Goal: Information Seeking & Learning: Find specific fact

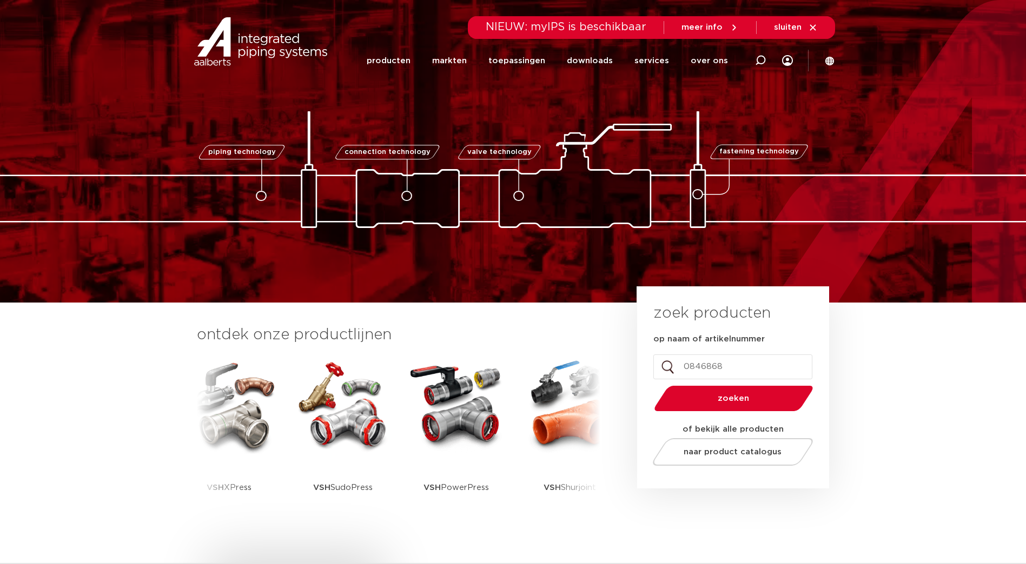
type input "0846868"
click at [752, 390] on button "zoeken" at bounding box center [733, 399] width 168 height 28
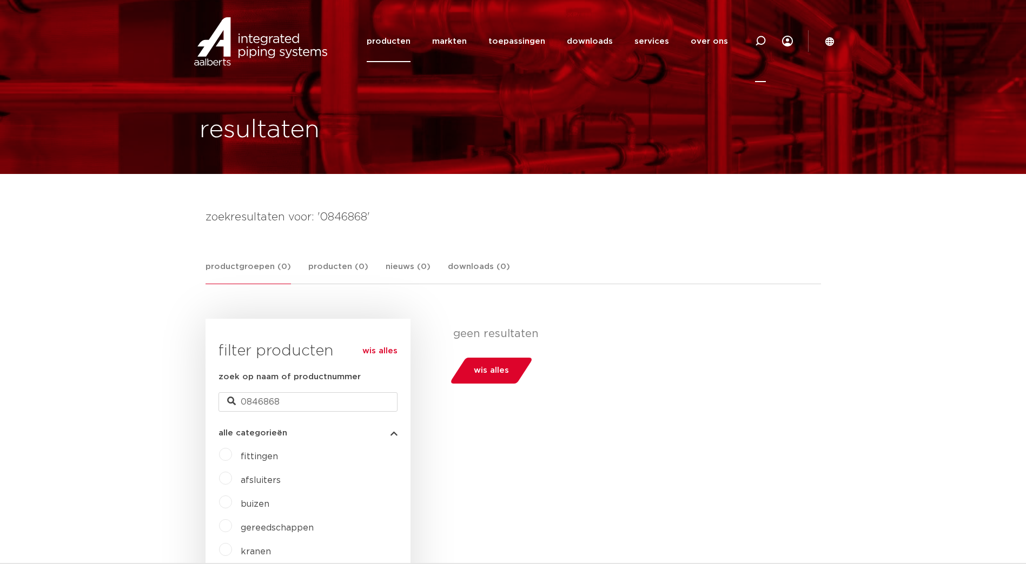
click at [763, 41] on icon at bounding box center [760, 41] width 11 height 11
paste input "0846868"
drag, startPoint x: 491, startPoint y: 41, endPoint x: 248, endPoint y: 49, distance: 242.9
click at [249, 50] on div "Zoeken 0846868 producten markten toepassingen downloads alle downloads certific…" at bounding box center [512, 41] width 643 height 82
type input "s120"
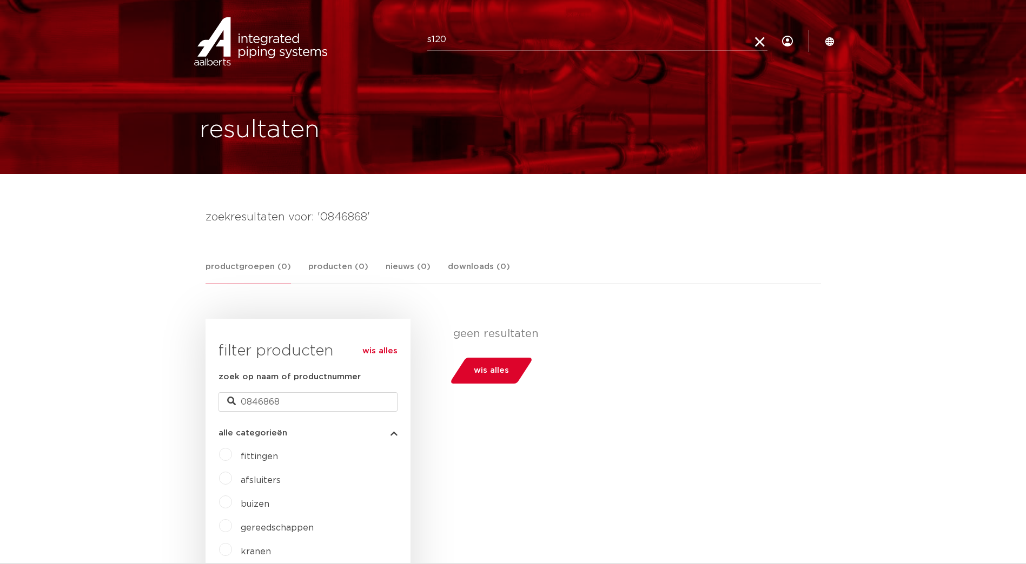
click button "Zoeken" at bounding box center [0, 0] width 0 height 0
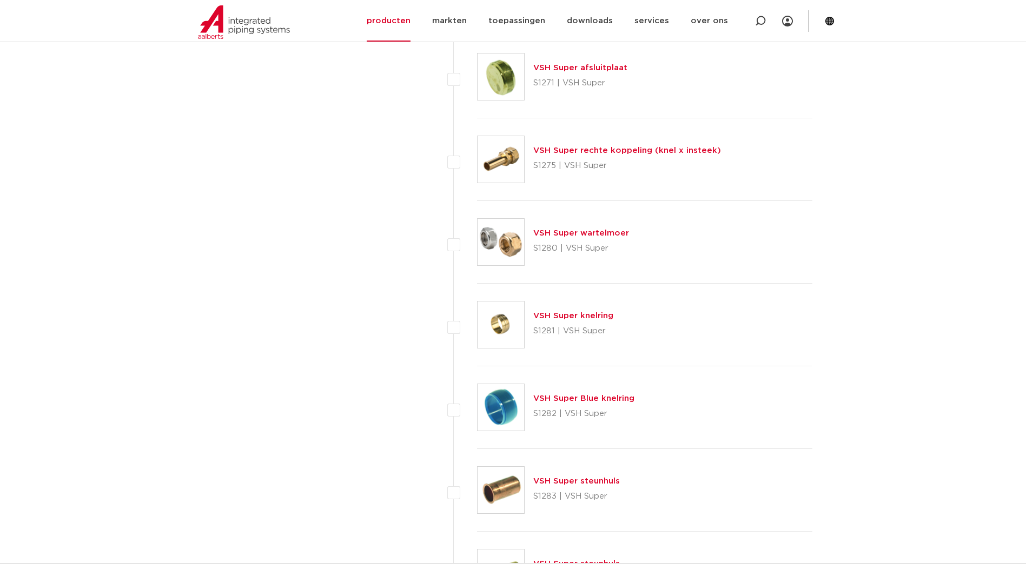
scroll to position [3460, 0]
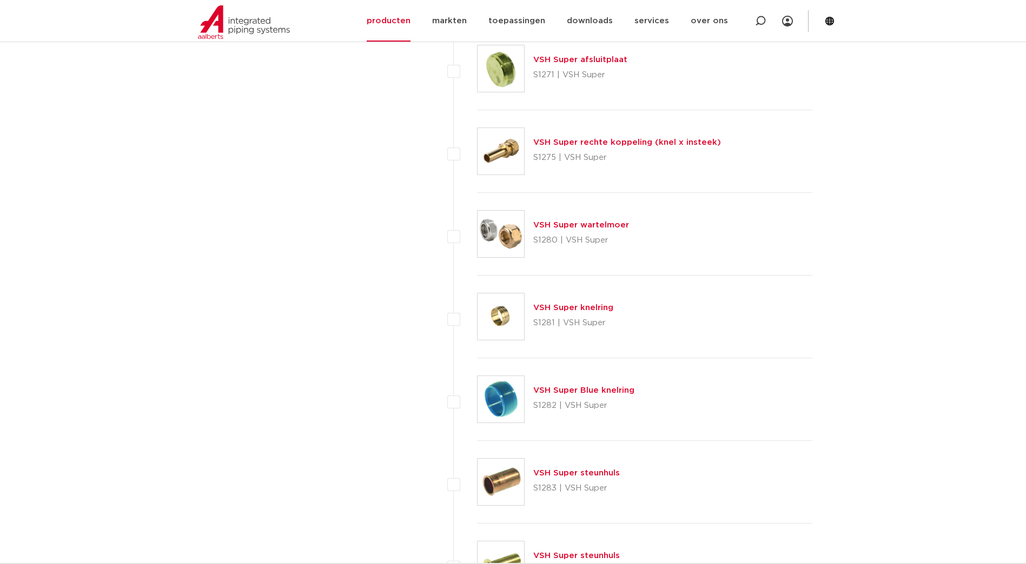
click at [610, 224] on link "VSH Super wartelmoer" at bounding box center [581, 225] width 96 height 8
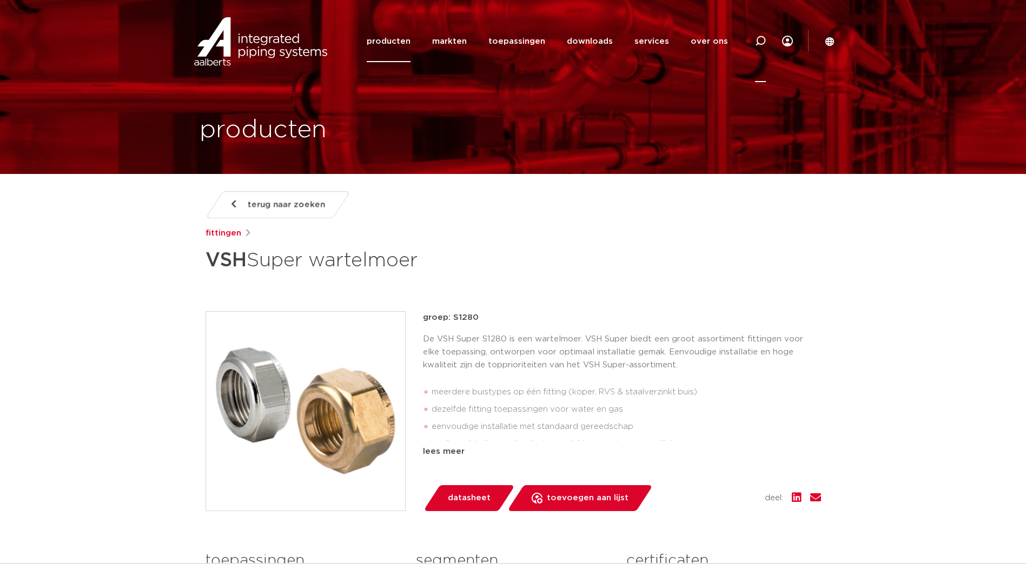
click at [761, 39] on icon at bounding box center [760, 41] width 11 height 11
type input "s1280"
click button "Zoeken" at bounding box center [0, 0] width 0 height 0
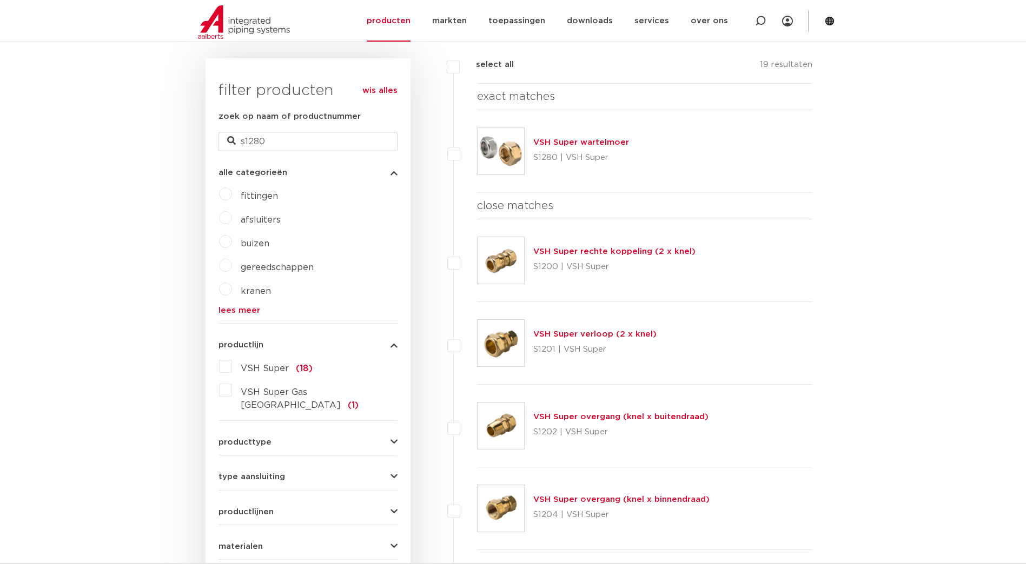
scroll to position [223, 0]
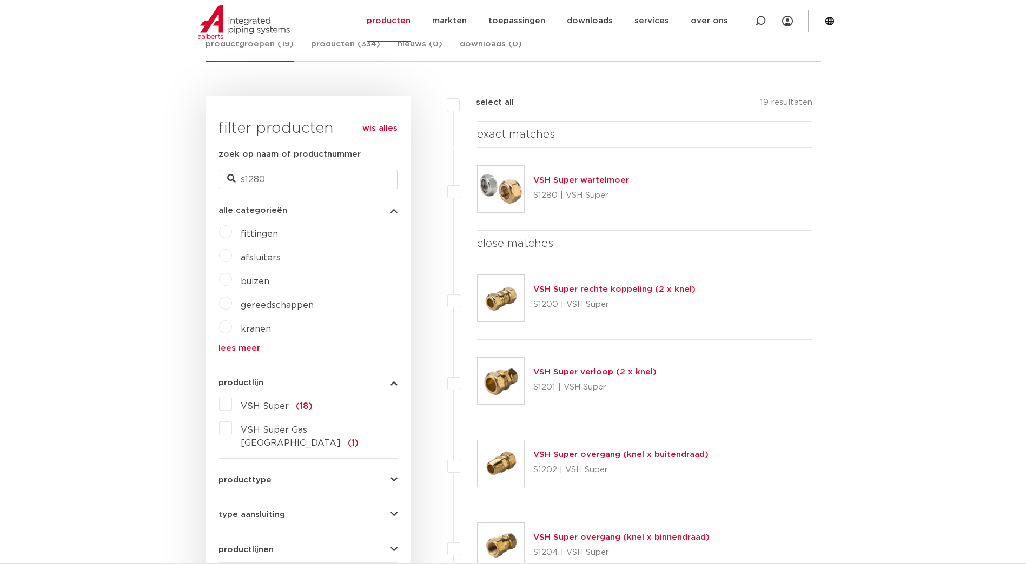
click at [608, 178] on link "VSH Super wartelmoer" at bounding box center [581, 180] width 96 height 8
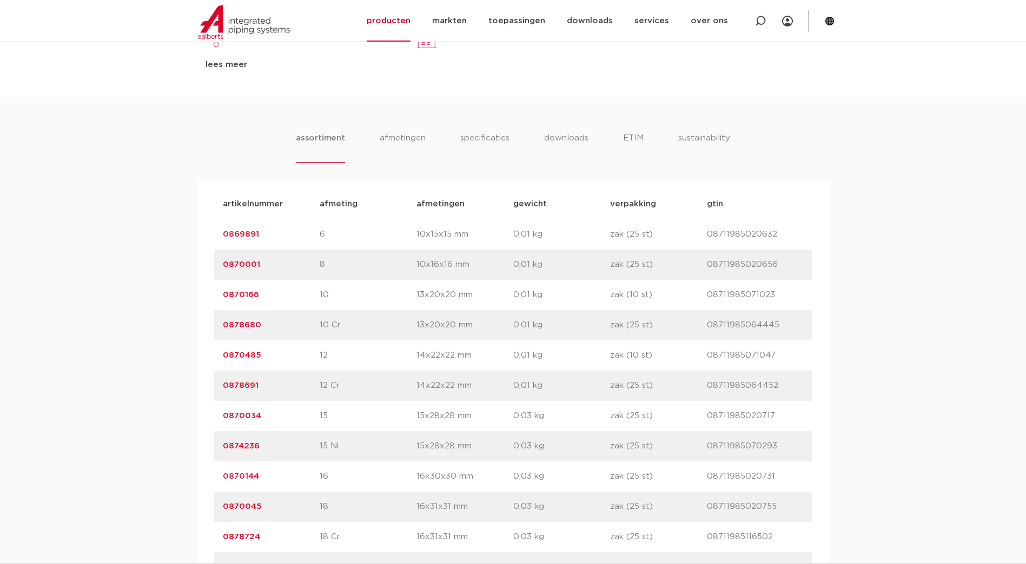
scroll to position [595, 0]
